Goal: Information Seeking & Learning: Learn about a topic

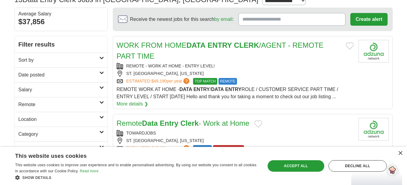
scroll to position [53, 0]
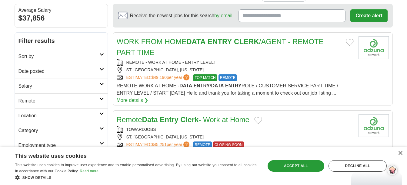
click at [205, 43] on strong "DATA" at bounding box center [195, 42] width 19 height 8
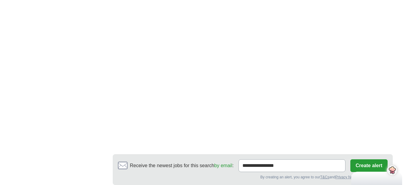
scroll to position [934, 0]
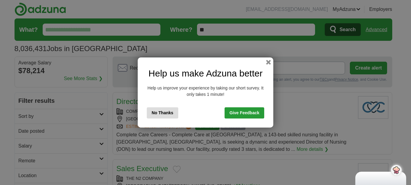
click at [268, 62] on button "button" at bounding box center [268, 62] width 5 height 5
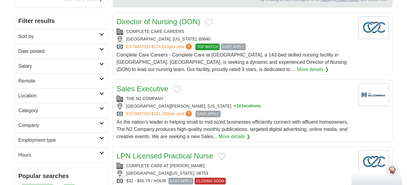
scroll to position [72, 0]
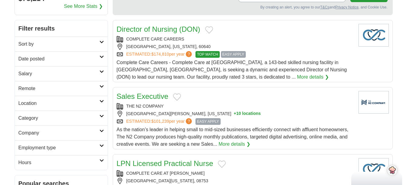
click at [102, 87] on icon at bounding box center [101, 86] width 5 height 3
click at [37, 104] on link "Remote jobs" at bounding box center [31, 103] width 27 height 5
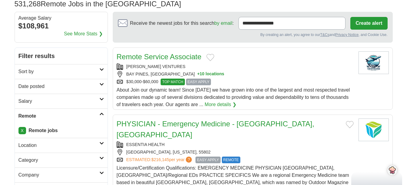
scroll to position [55, 0]
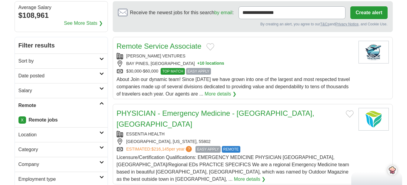
click at [184, 46] on link "Remote Service Associate" at bounding box center [159, 46] width 85 height 8
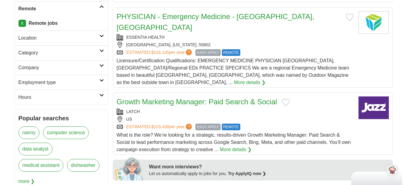
scroll to position [177, 0]
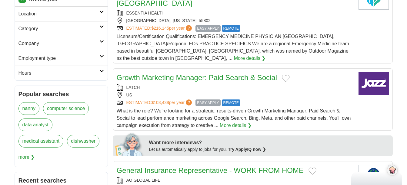
click at [100, 11] on icon at bounding box center [101, 11] width 5 height 3
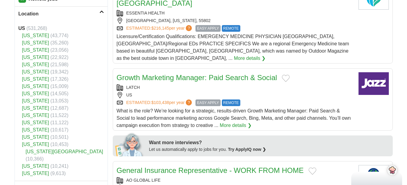
click at [32, 57] on link "[US_STATE]" at bounding box center [35, 57] width 27 height 5
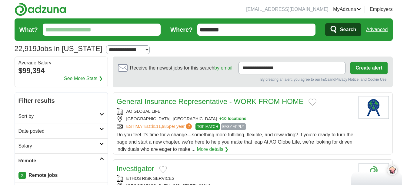
click at [222, 30] on input "********" at bounding box center [256, 30] width 118 height 12
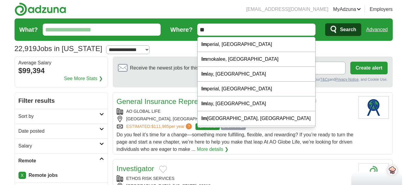
type input "*"
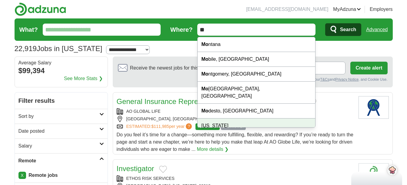
click at [221, 120] on div "[US_STATE]" at bounding box center [257, 126] width 118 height 15
type input "********"
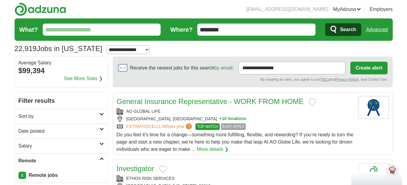
click at [48, 29] on input "What?" at bounding box center [102, 30] width 118 height 12
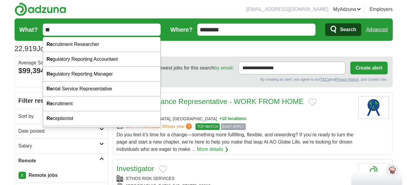
type input "*"
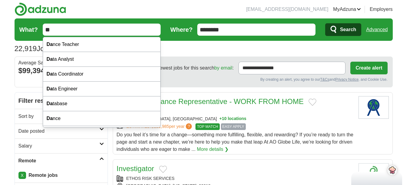
type input "*"
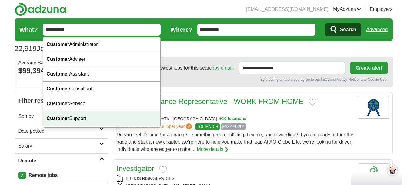
type input "********"
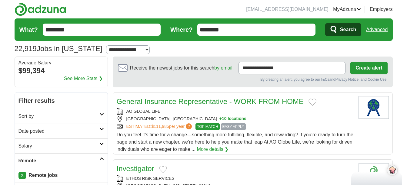
click at [339, 28] on button "Search" at bounding box center [343, 29] width 36 height 13
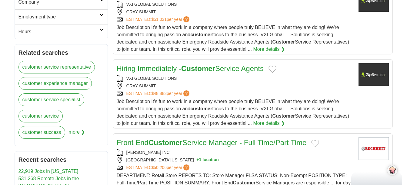
scroll to position [376, 0]
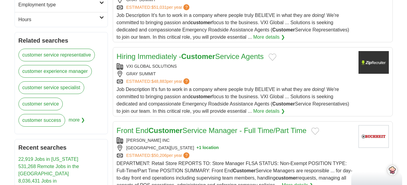
click at [189, 86] on div "Job Description It's fun to work in a company where people truly BELIEVE in wha…" at bounding box center [235, 100] width 237 height 29
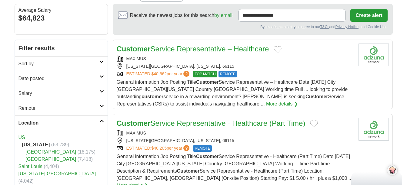
scroll to position [0, 0]
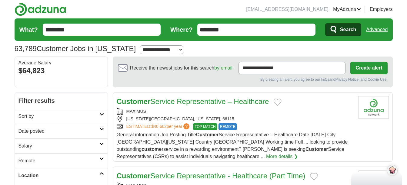
click at [101, 158] on icon at bounding box center [101, 159] width 5 height 3
click at [39, 174] on link "Remote jobs" at bounding box center [31, 175] width 27 height 5
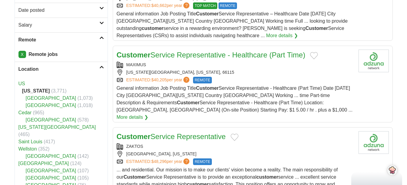
scroll to position [133, 0]
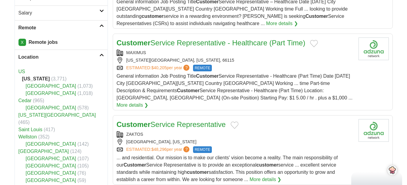
click at [32, 127] on link "Saint Louis" at bounding box center [30, 129] width 24 height 5
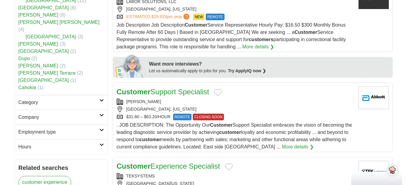
scroll to position [279, 0]
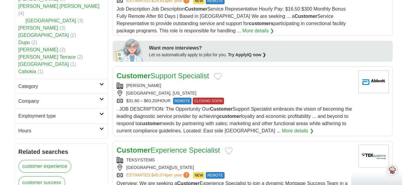
click at [168, 107] on span ". JOB DESCRIPTION: The Opportunity Our Customer Support Specialist embraces the…" at bounding box center [234, 120] width 235 height 27
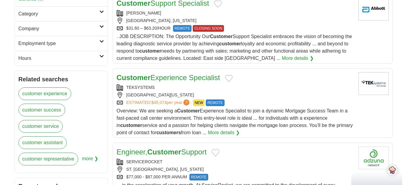
scroll to position [364, 0]
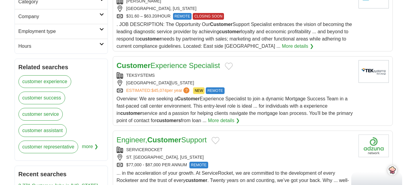
click at [205, 96] on span "Overview: We are seeking a Customer Experience Specialist to join a dynamic Mor…" at bounding box center [235, 109] width 236 height 27
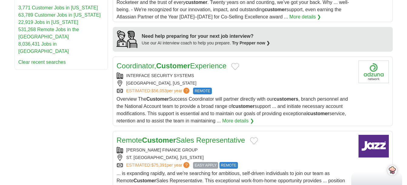
scroll to position [545, 0]
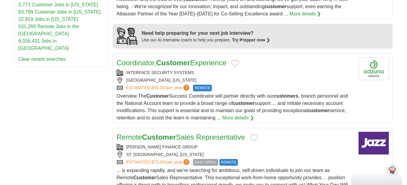
click at [158, 70] on div "INTERFACE SECURITY SYSTEMS" at bounding box center [235, 73] width 237 height 6
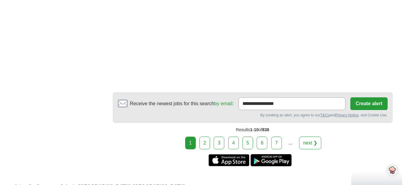
scroll to position [977, 0]
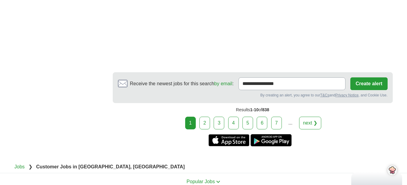
click at [310, 117] on link "next ❯" at bounding box center [310, 123] width 22 height 13
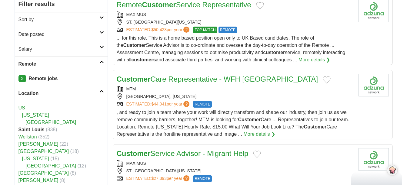
scroll to position [109, 0]
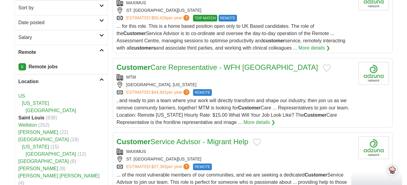
click at [207, 79] on div "MTM" at bounding box center [235, 77] width 237 height 6
